Goal: Task Accomplishment & Management: Use online tool/utility

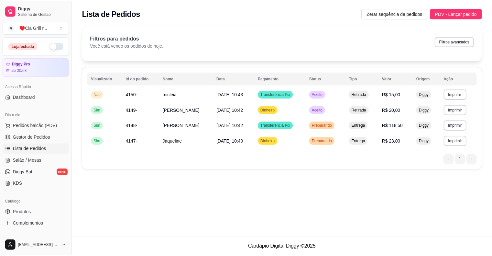
scroll to position [26, 0]
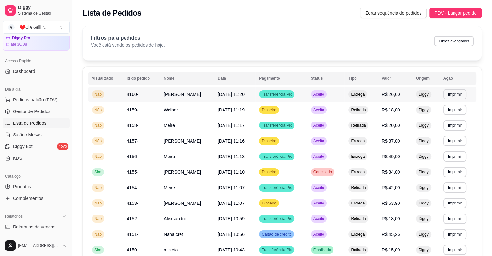
click at [321, 91] on div "Aceito" at bounding box center [319, 94] width 16 height 8
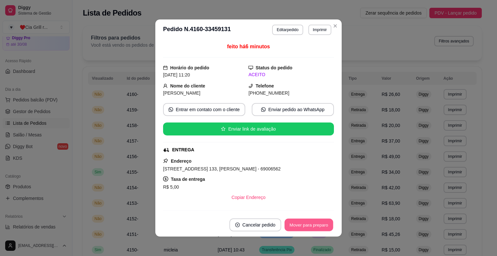
click at [303, 229] on button "Mover para preparo" at bounding box center [308, 224] width 49 height 13
click at [303, 229] on div "Mover para preparo" at bounding box center [309, 224] width 50 height 13
click at [303, 229] on div "Mover para preparo" at bounding box center [304, 224] width 59 height 13
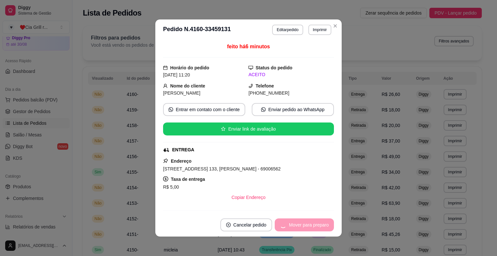
click at [303, 229] on div "Mover para preparo" at bounding box center [304, 224] width 59 height 13
click at [303, 229] on button "Mover para entrega" at bounding box center [309, 224] width 49 height 13
click at [303, 229] on div "Mover para entrega" at bounding box center [304, 224] width 59 height 13
click at [303, 229] on div "Mover para finalizado" at bounding box center [302, 224] width 63 height 13
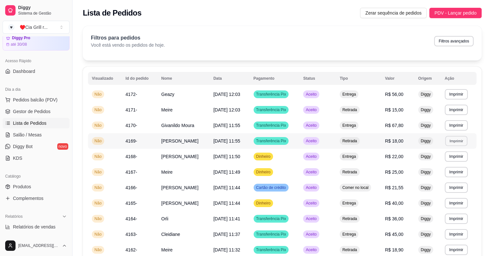
click at [462, 140] on button "Imprimir" at bounding box center [456, 141] width 22 height 10
click at [459, 114] on button "Imprimir" at bounding box center [456, 110] width 22 height 10
click at [453, 131] on button "IMPRESSORA" at bounding box center [445, 132] width 47 height 10
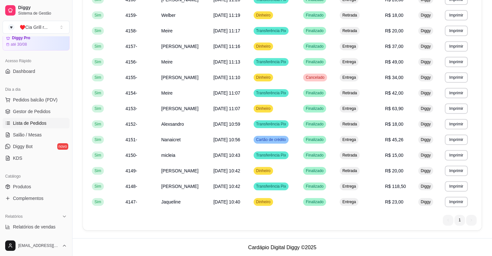
scroll to position [57, 0]
